Goal: Task Accomplishment & Management: Use online tool/utility

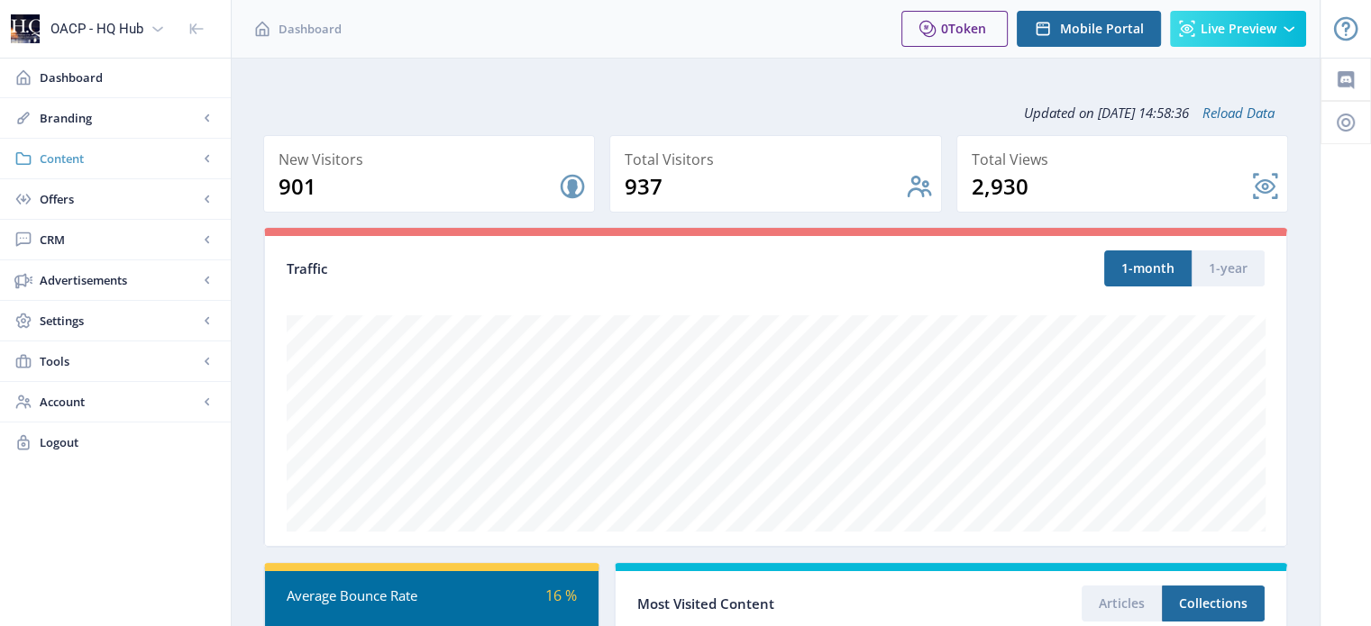
click at [72, 159] on span "Content" at bounding box center [119, 159] width 159 height 18
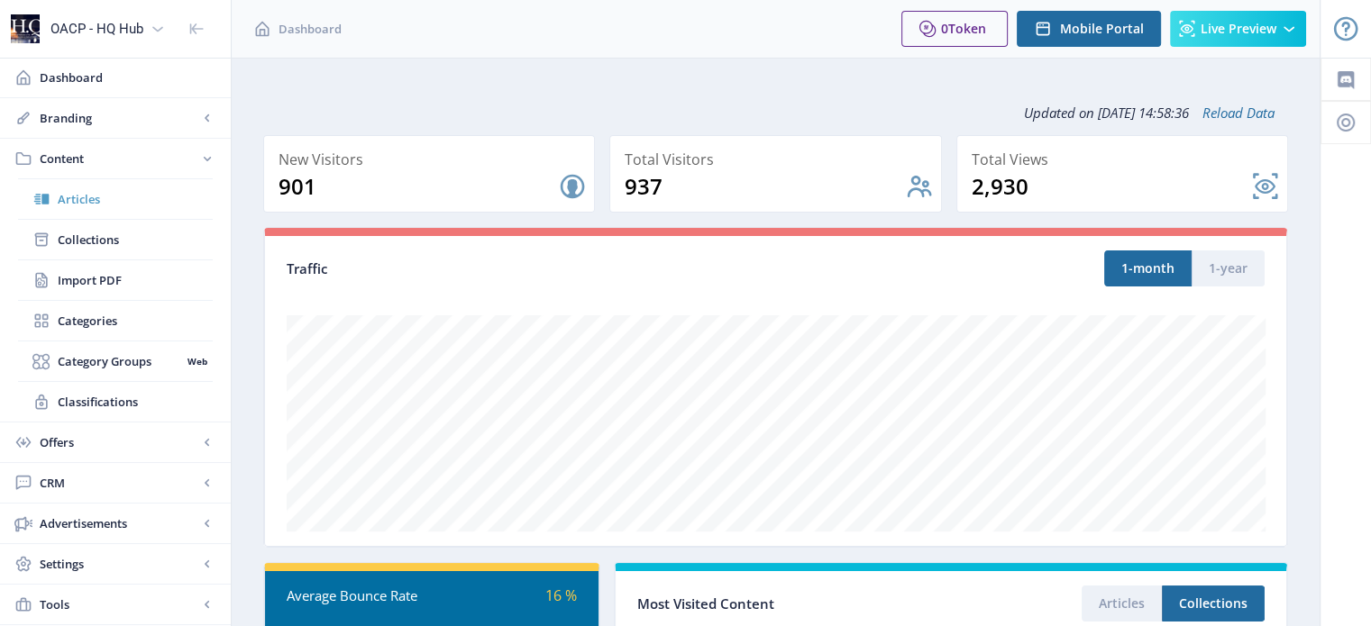
click at [77, 201] on span "Articles" at bounding box center [135, 199] width 155 height 18
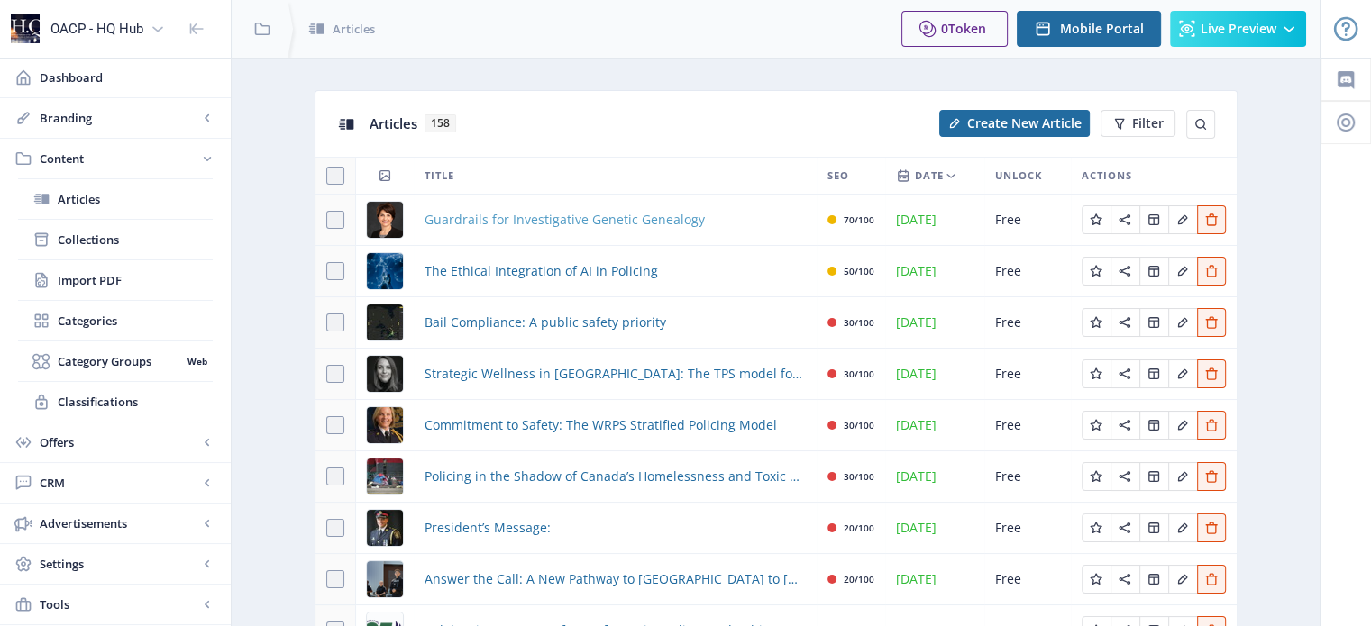
click at [631, 219] on span "Guardrails for Investigative Genetic Genealogy" at bounding box center [565, 220] width 280 height 22
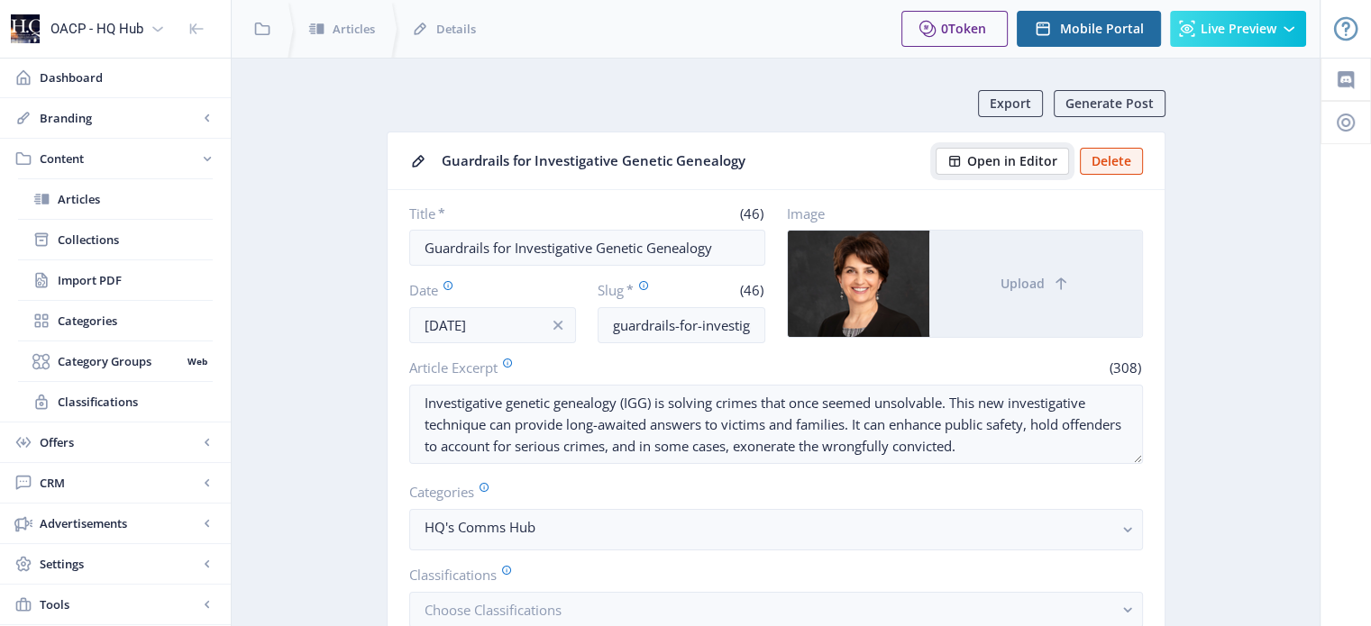
click at [1028, 159] on span "Open in Editor" at bounding box center [1012, 161] width 90 height 14
click at [87, 201] on span "Articles" at bounding box center [135, 199] width 155 height 18
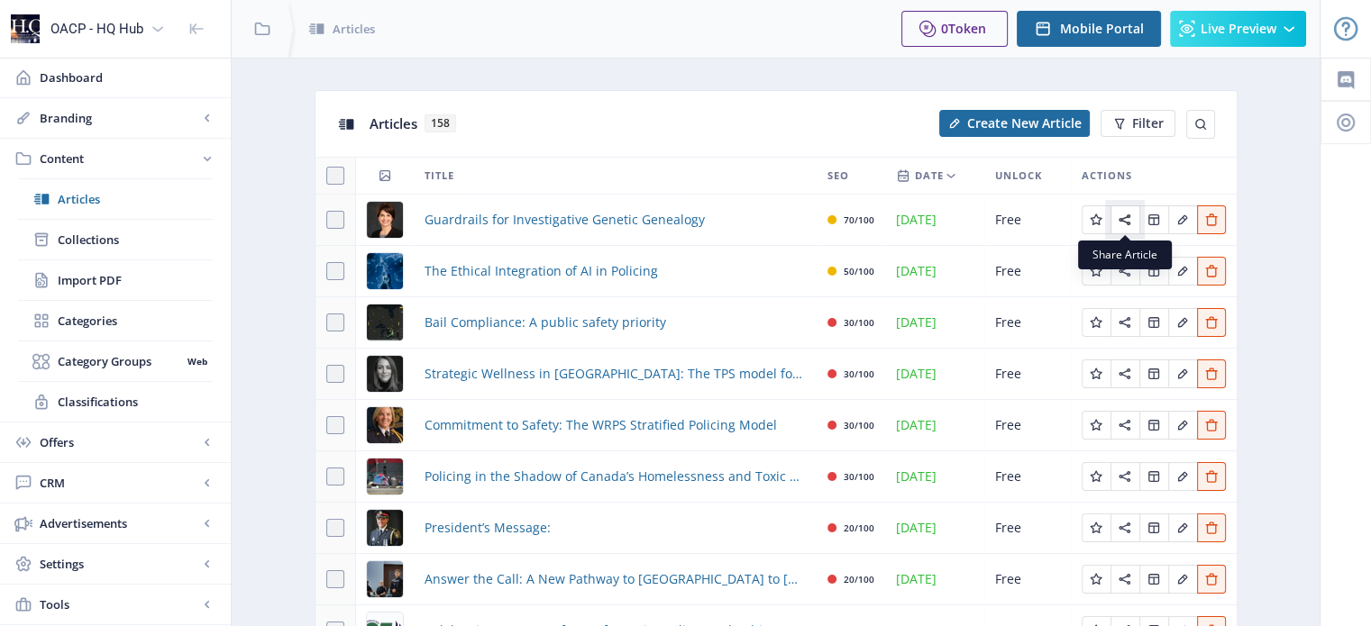
click at [1128, 215] on icon "Edit page" at bounding box center [1125, 220] width 12 height 11
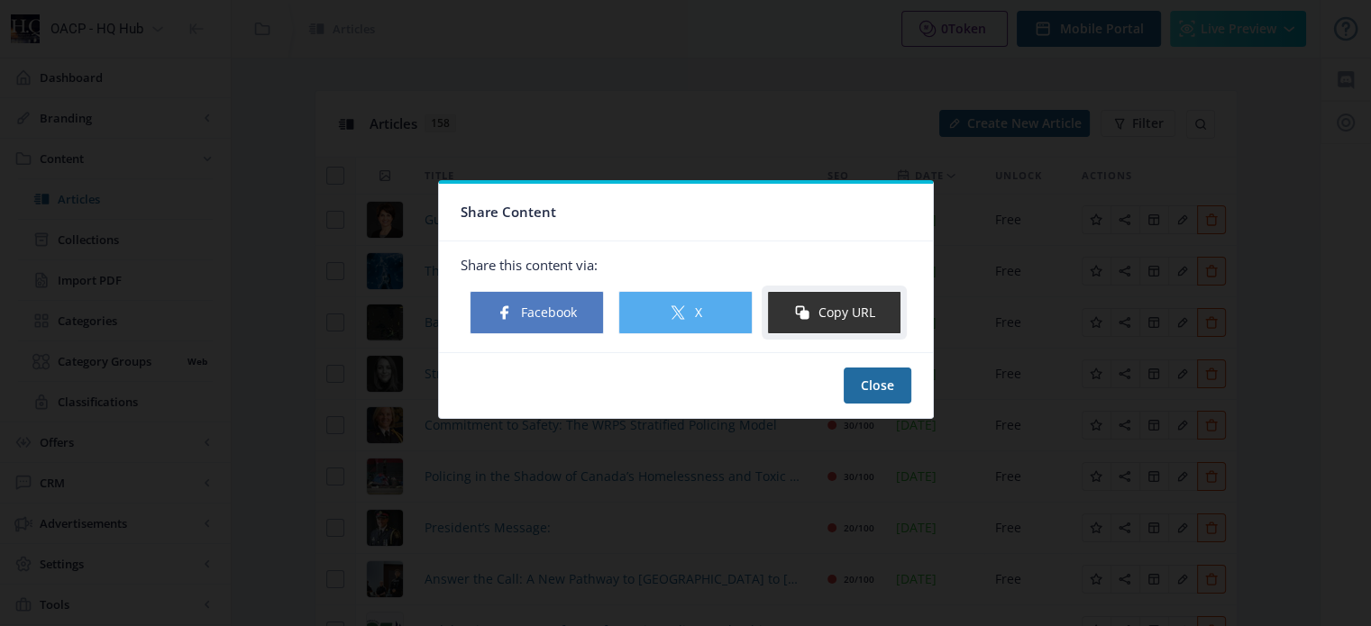
click at [845, 320] on button "Copy URL" at bounding box center [834, 312] width 134 height 43
